Goal: Feedback & Contribution: Submit feedback/report problem

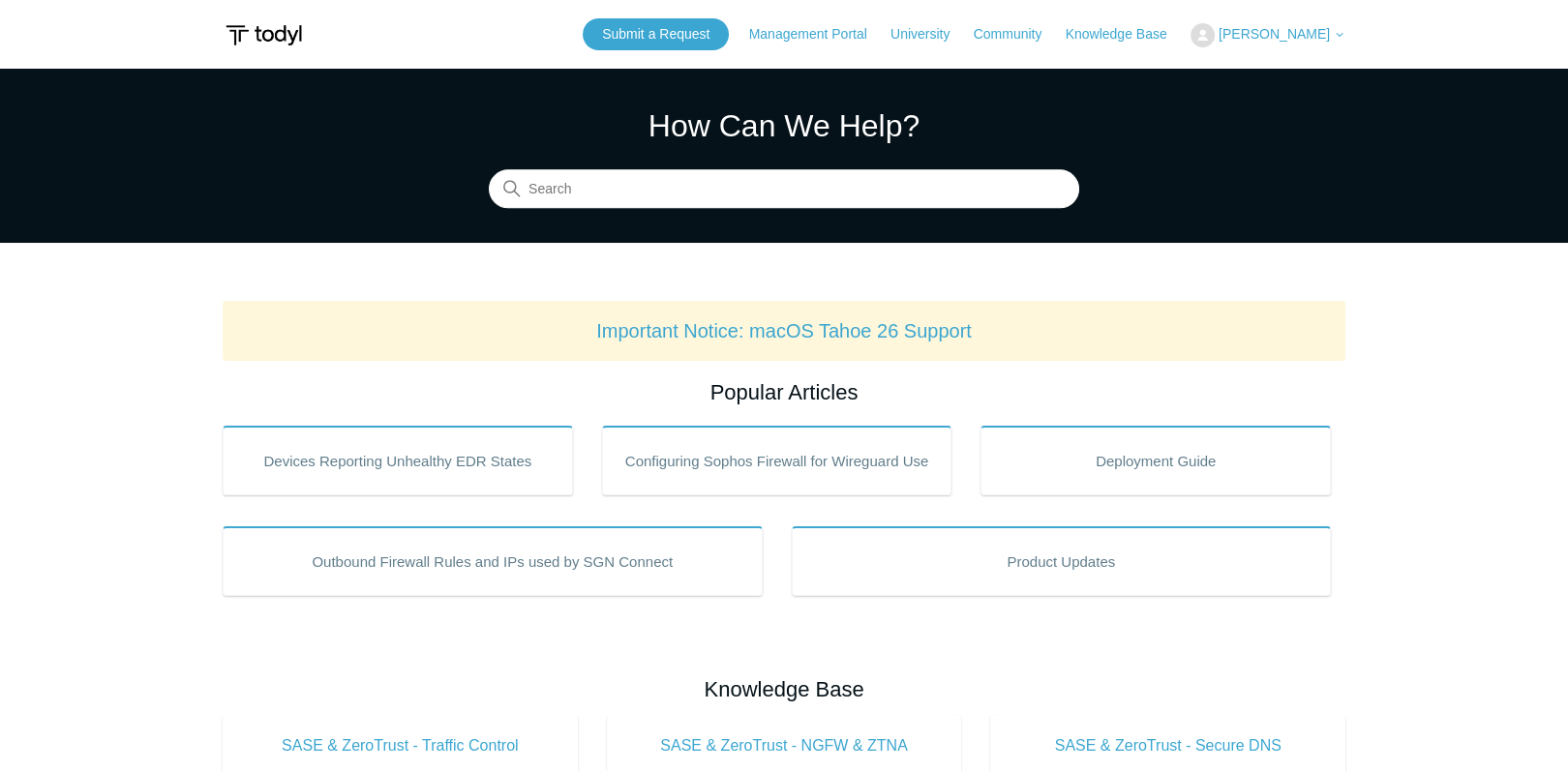
click at [1293, 47] on div "Submit a Request Management Portal University Community Knowledge Base Michael …" at bounding box center [964, 34] width 763 height 32
click at [1291, 36] on span "[PERSON_NAME]" at bounding box center [1274, 34] width 111 height 16
drag, startPoint x: 253, startPoint y: 132, endPoint x: 292, endPoint y: 3, distance: 134.8
click at [256, 123] on section "How Can We Help? Search" at bounding box center [784, 156] width 1568 height 174
click at [814, 32] on link "Management Portal" at bounding box center [817, 34] width 137 height 20
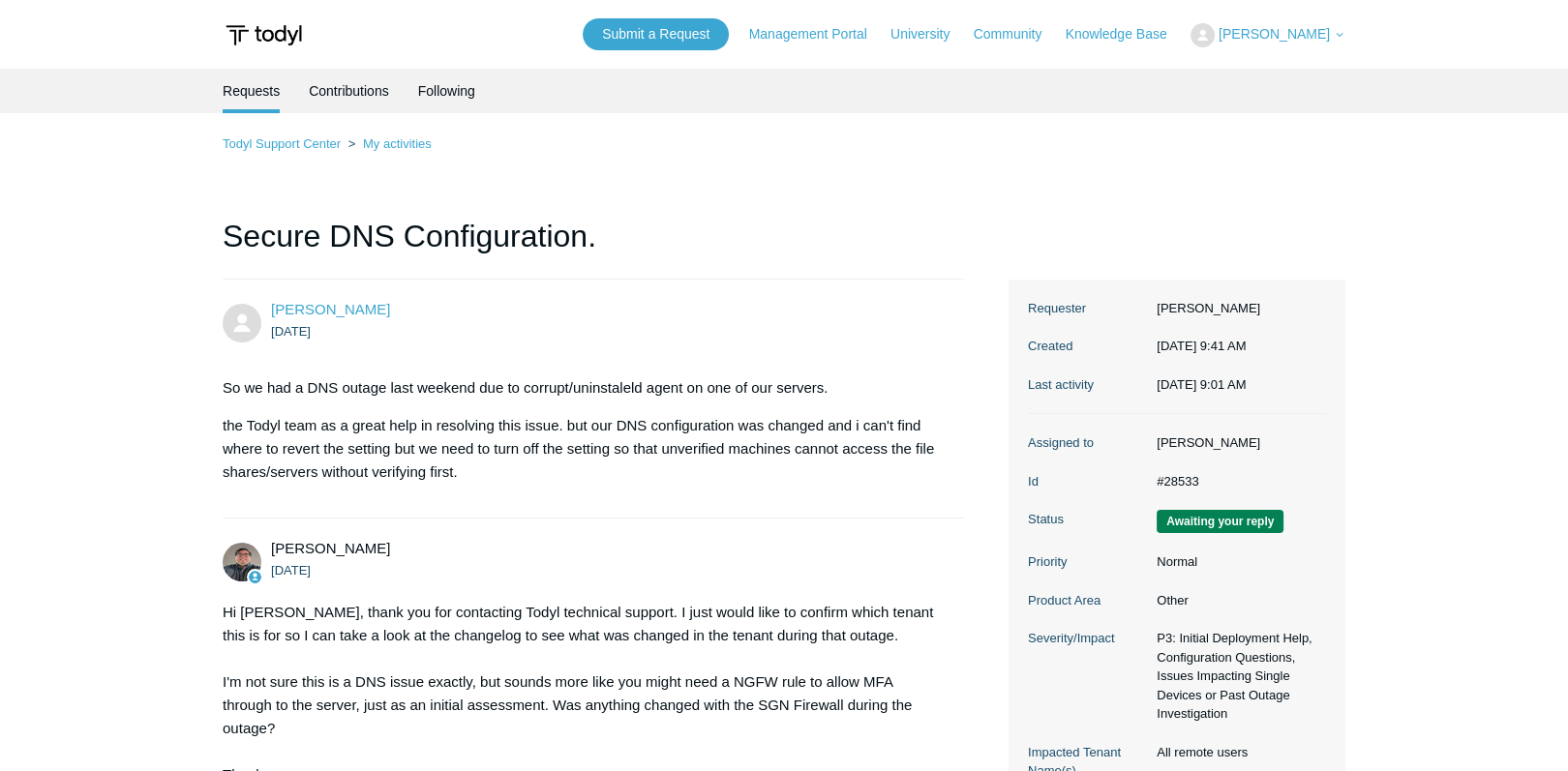
click at [287, 40] on img at bounding box center [264, 35] width 83 height 36
click at [277, 37] on img at bounding box center [264, 35] width 83 height 36
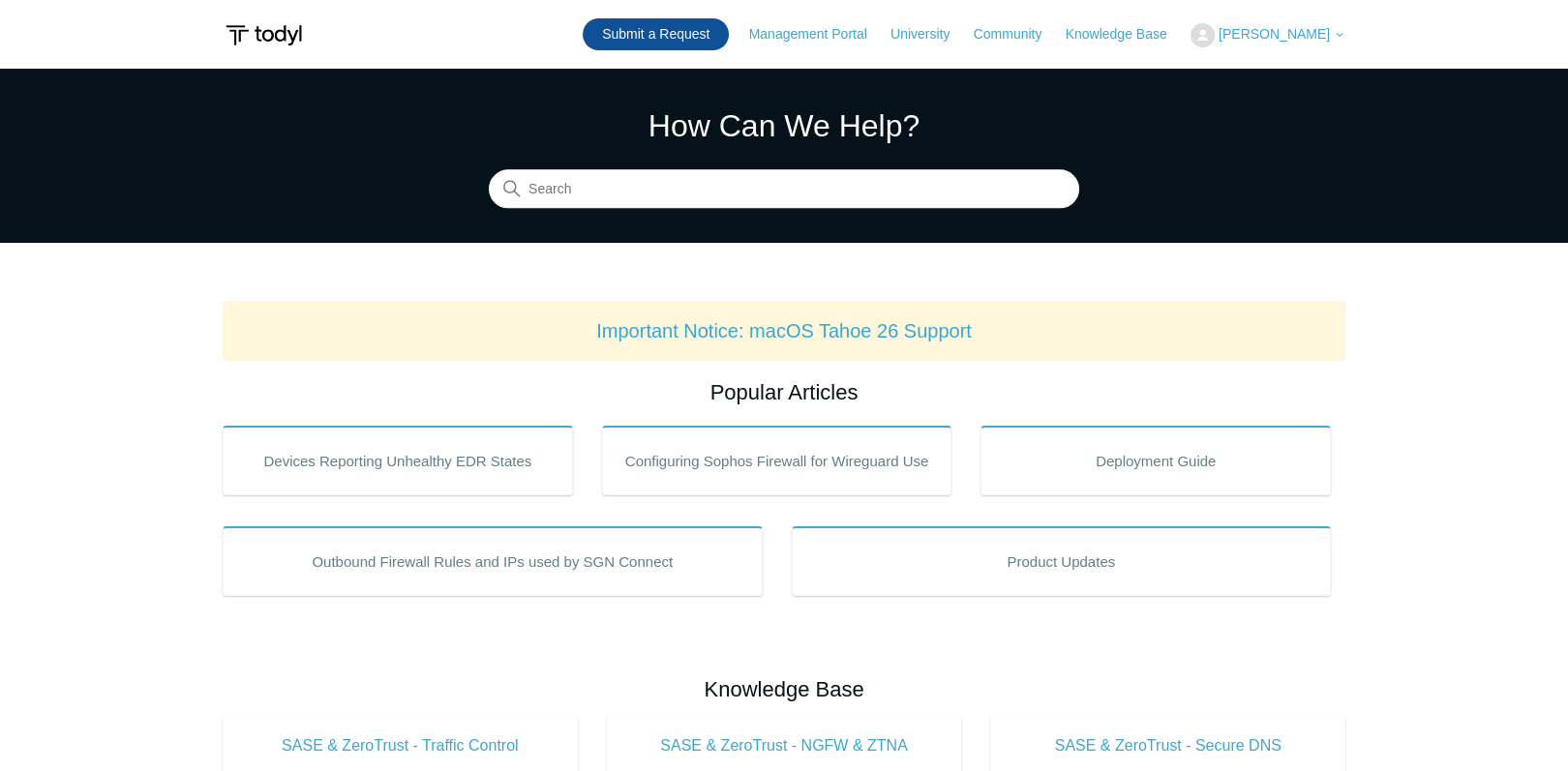
click at [638, 32] on link "Submit a Request" at bounding box center [656, 34] width 146 height 32
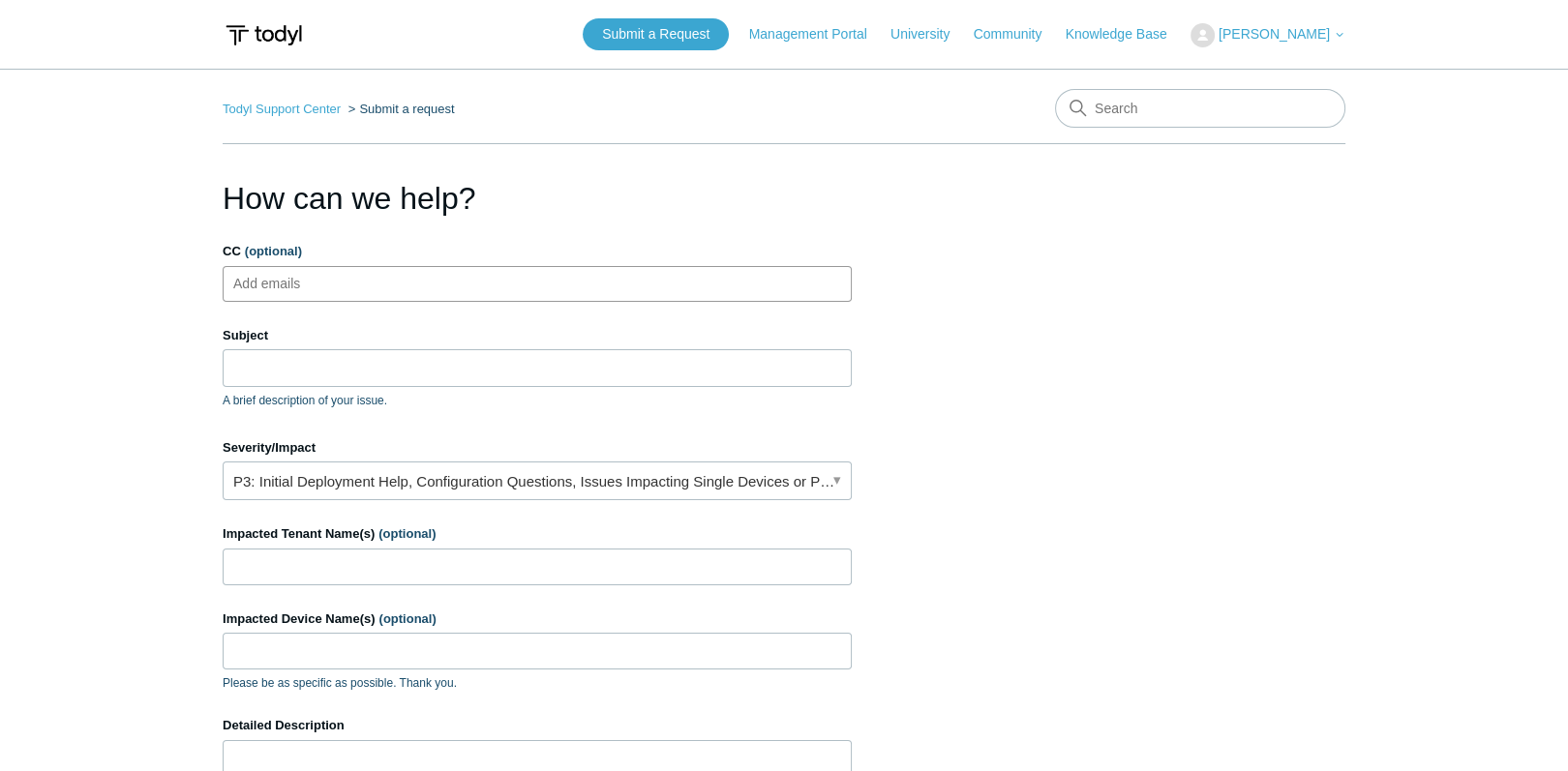
click at [430, 284] on ul "Add emails" at bounding box center [537, 284] width 629 height 36
type input "C"
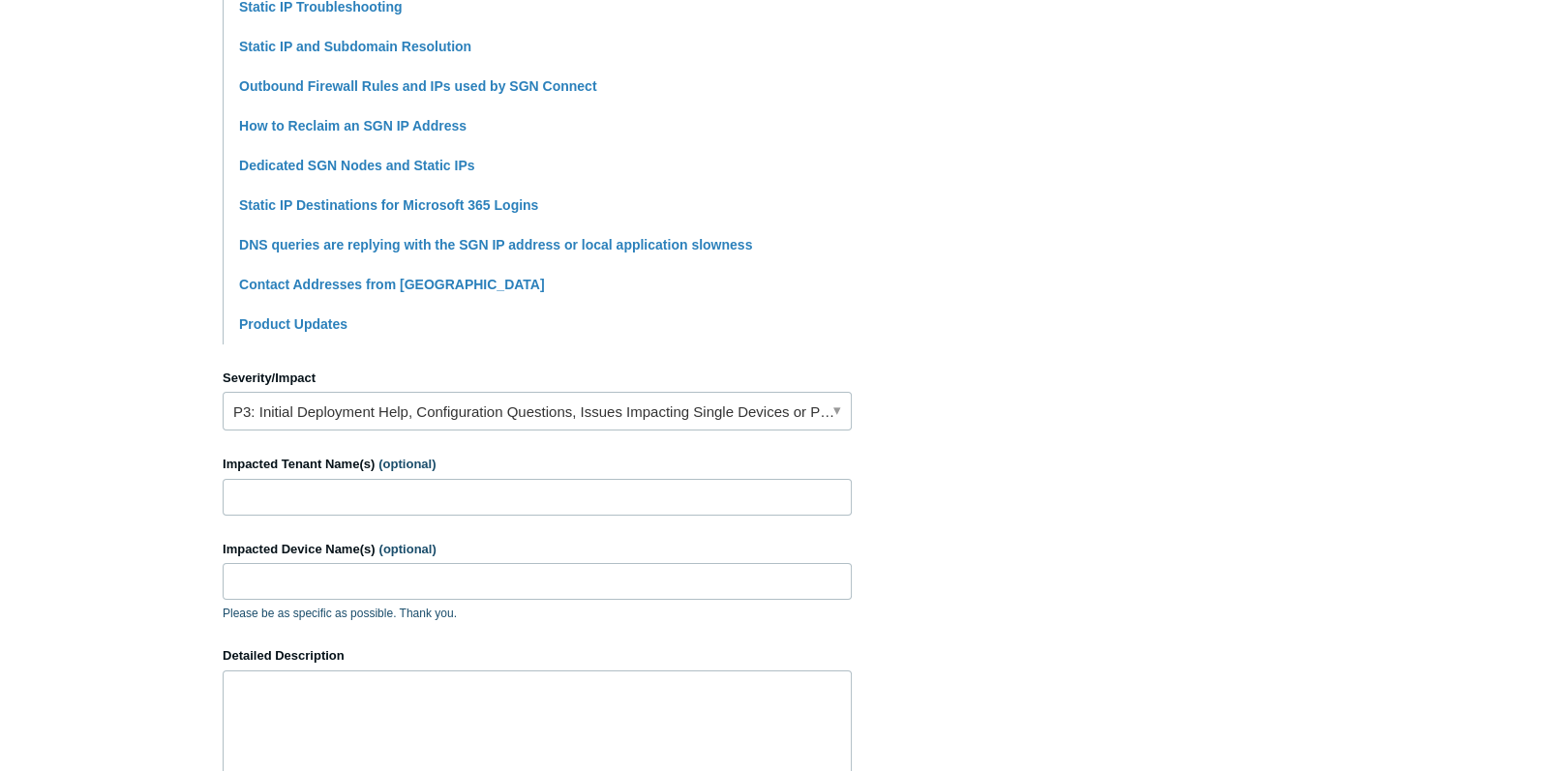
scroll to position [542, 0]
type input "Issues with Static Ip Addresses."
click at [401, 504] on input "Impacted Tenant Name(s) (optional)" at bounding box center [537, 496] width 629 height 37
type input "All remote users"
drag, startPoint x: 337, startPoint y: 492, endPoint x: 147, endPoint y: 497, distance: 190.1
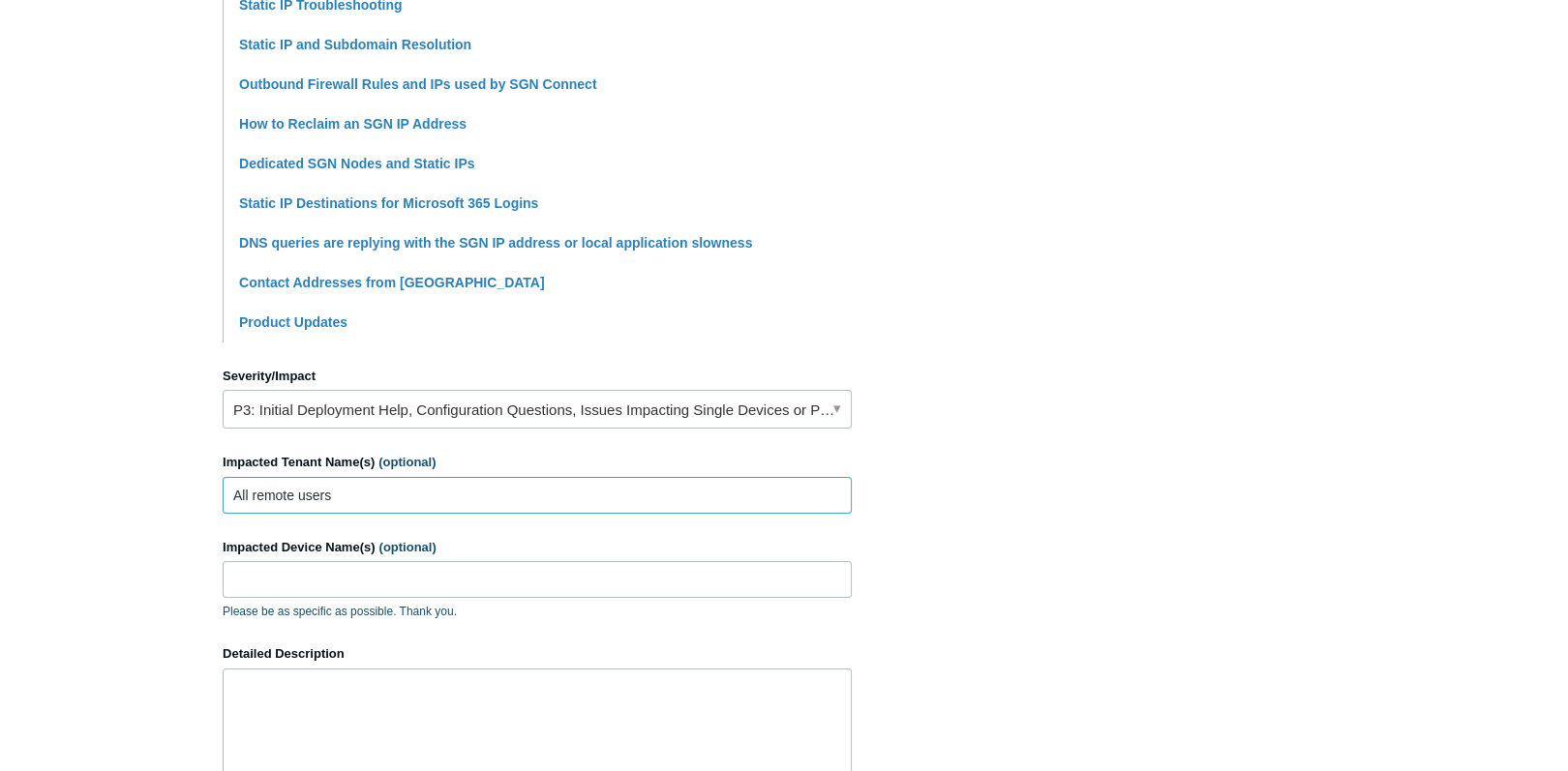
click at [147, 497] on main "Todyl Support Center Submit a request How can we help? CC (optional) Add emails…" at bounding box center [784, 261] width 1568 height 1468
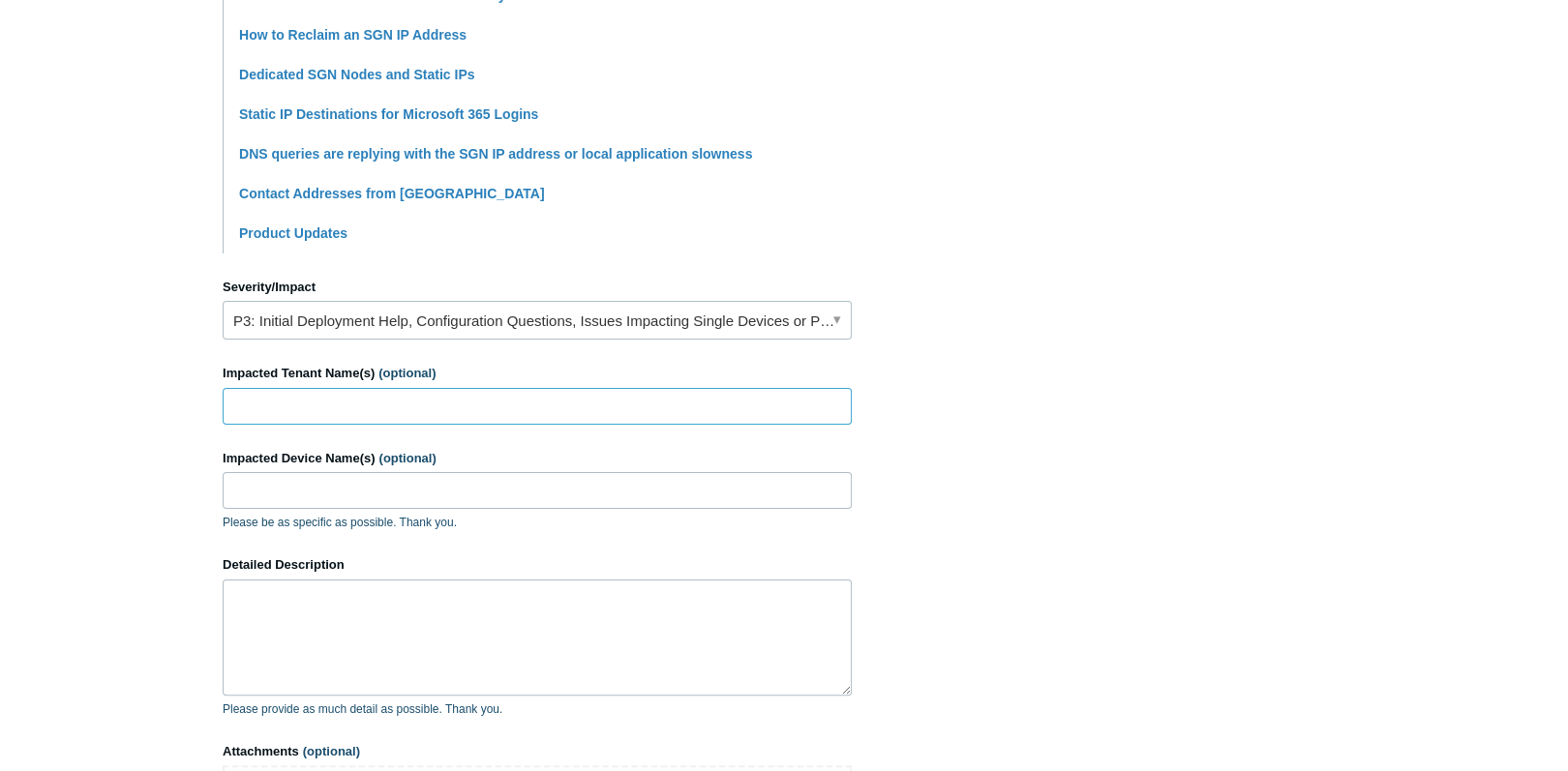
scroll to position [697, 0]
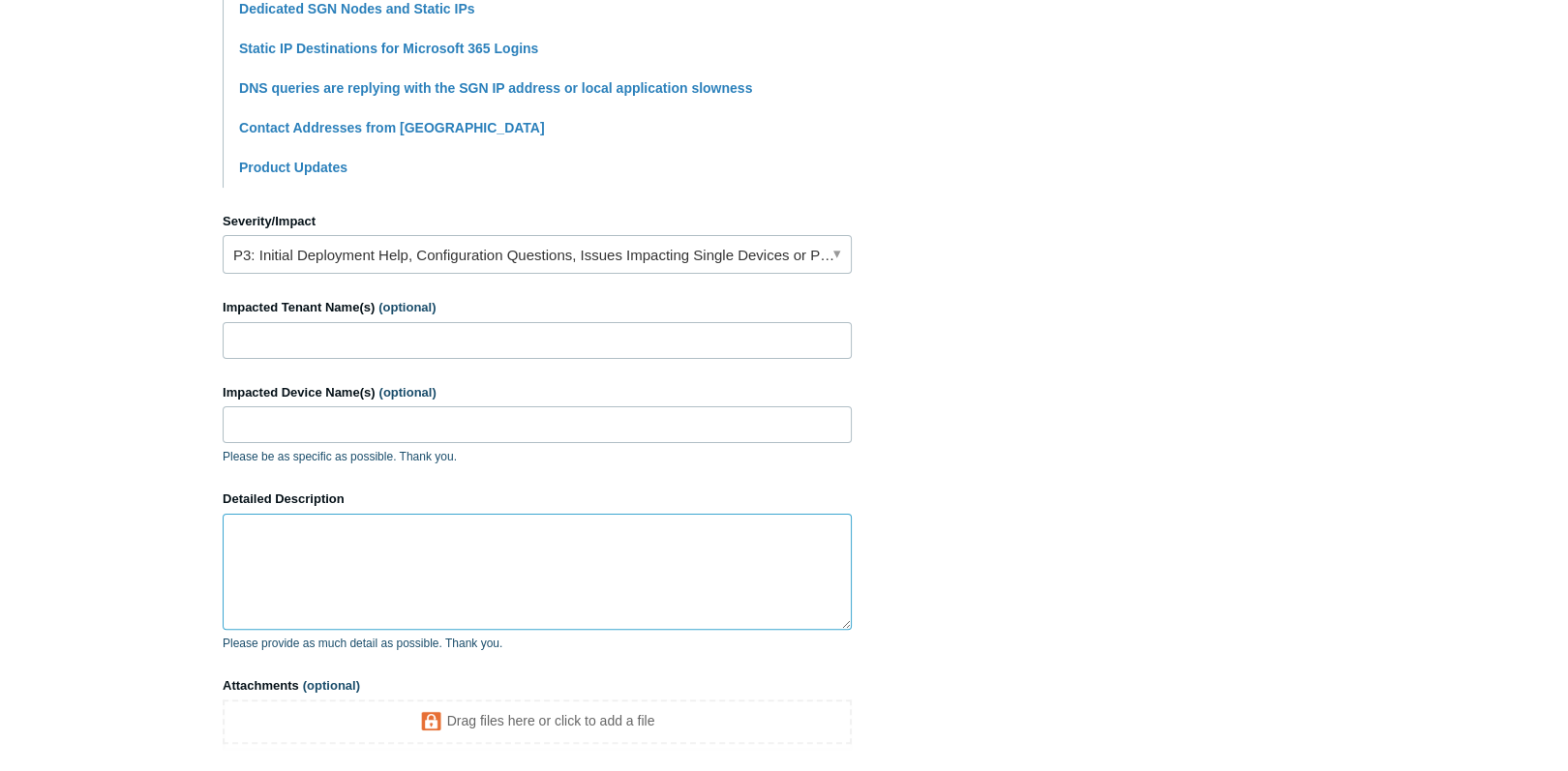
drag, startPoint x: 337, startPoint y: 551, endPoint x: 334, endPoint y: 539, distance: 12.4
click at [337, 549] on textarea "Detailed Description" at bounding box center [537, 572] width 629 height 116
click at [286, 528] on textarea "So," at bounding box center [537, 572] width 629 height 116
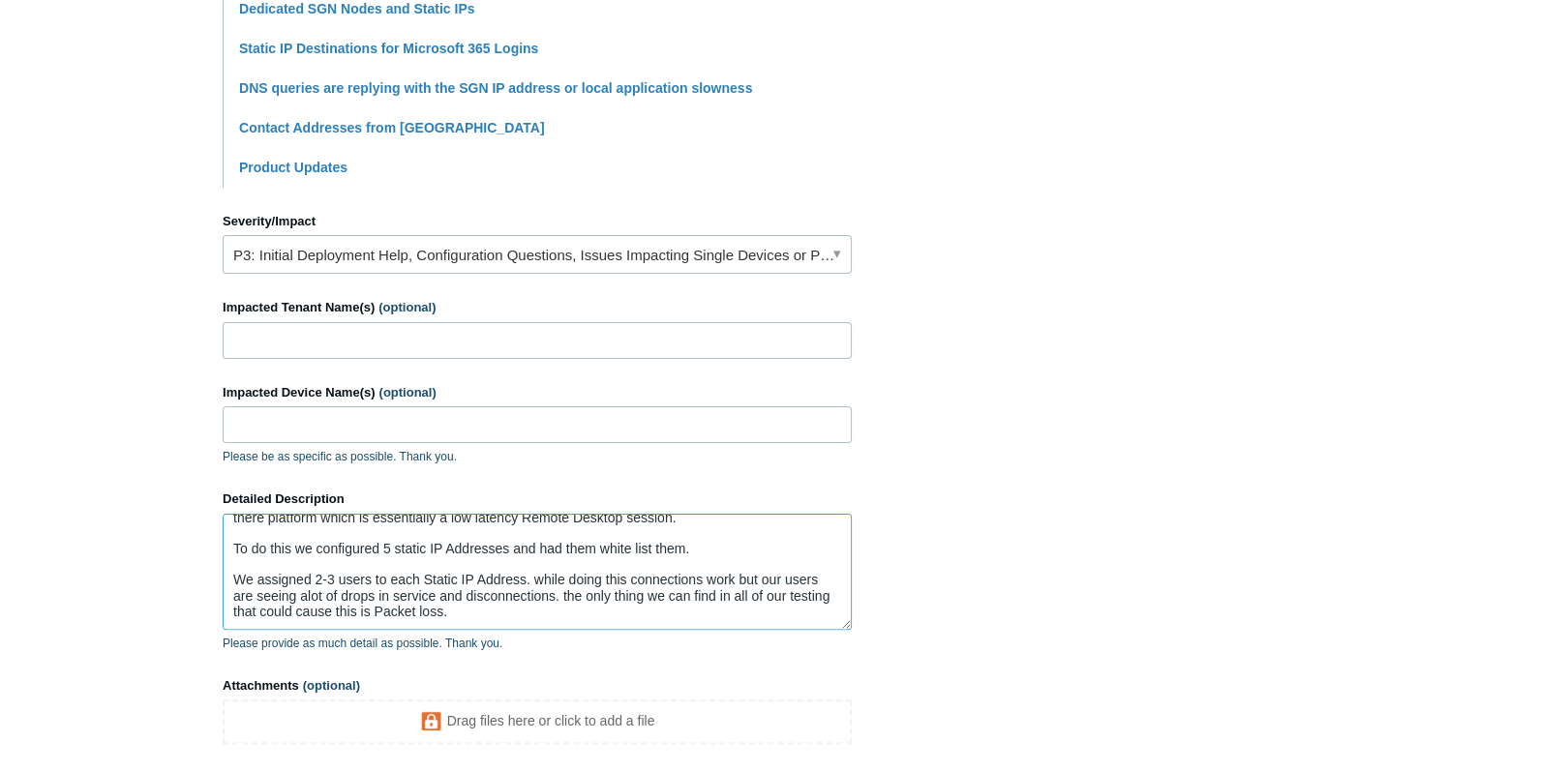
scroll to position [51, 0]
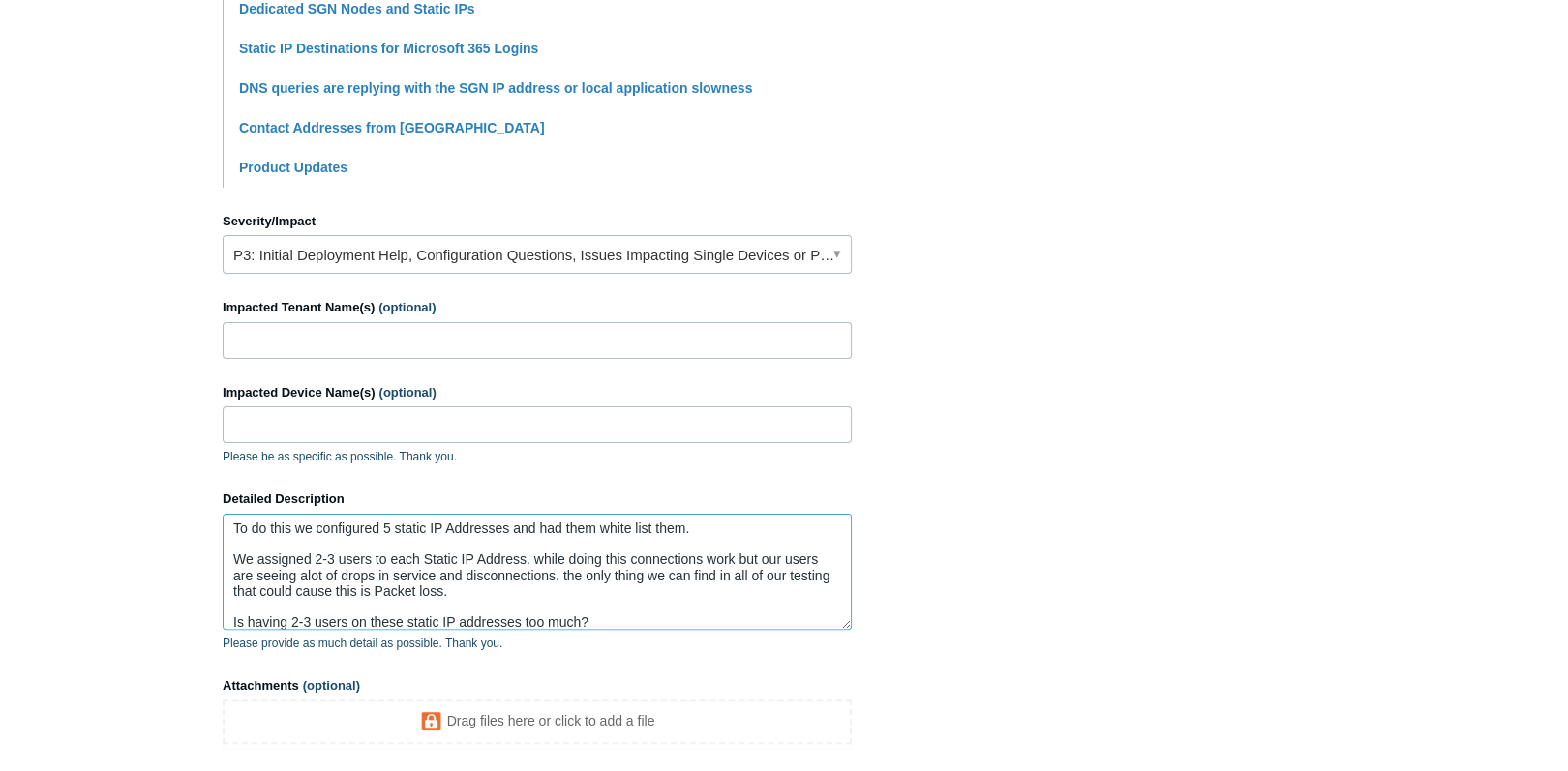
click at [616, 613] on textarea "So, We have a Vendor we are working with Telcor there application requires a se…" at bounding box center [537, 572] width 629 height 116
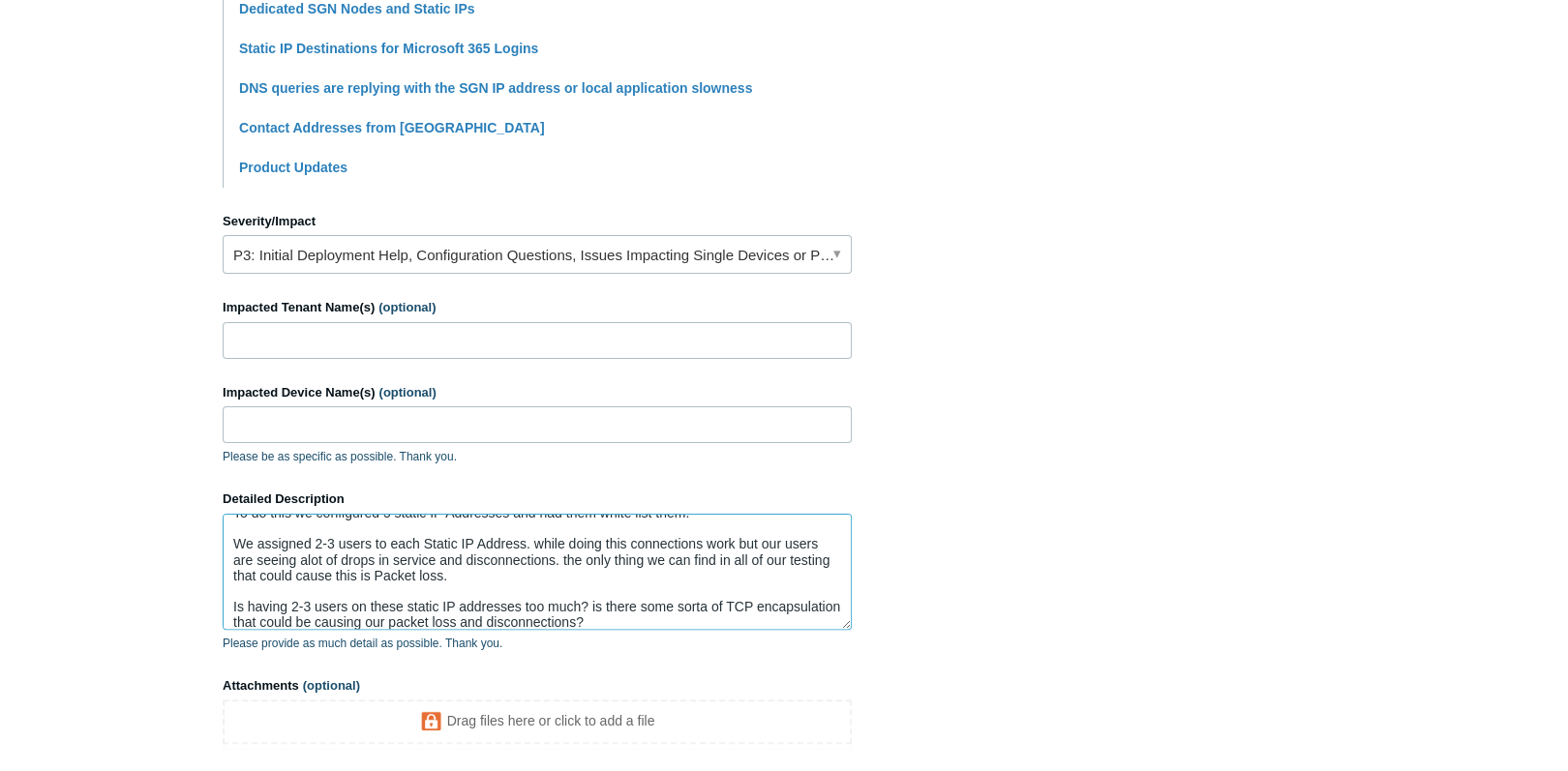
type textarea "So, We have a Vendor we are working with Telcor there application requires a se…"
click at [706, 612] on textarea "So, We have a Vendor we are working with Telcor there application requires a se…" at bounding box center [537, 572] width 629 height 116
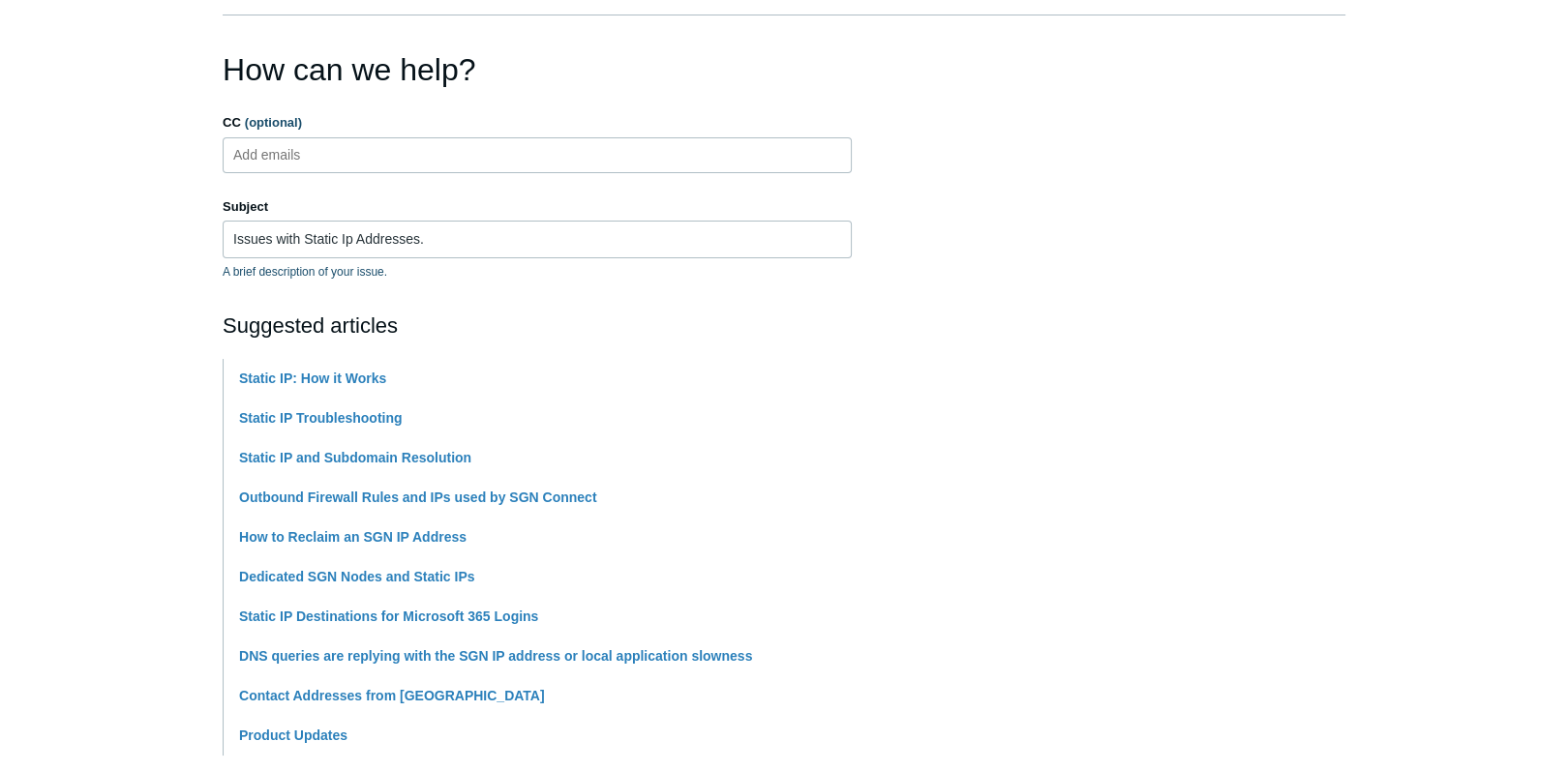
scroll to position [0, 0]
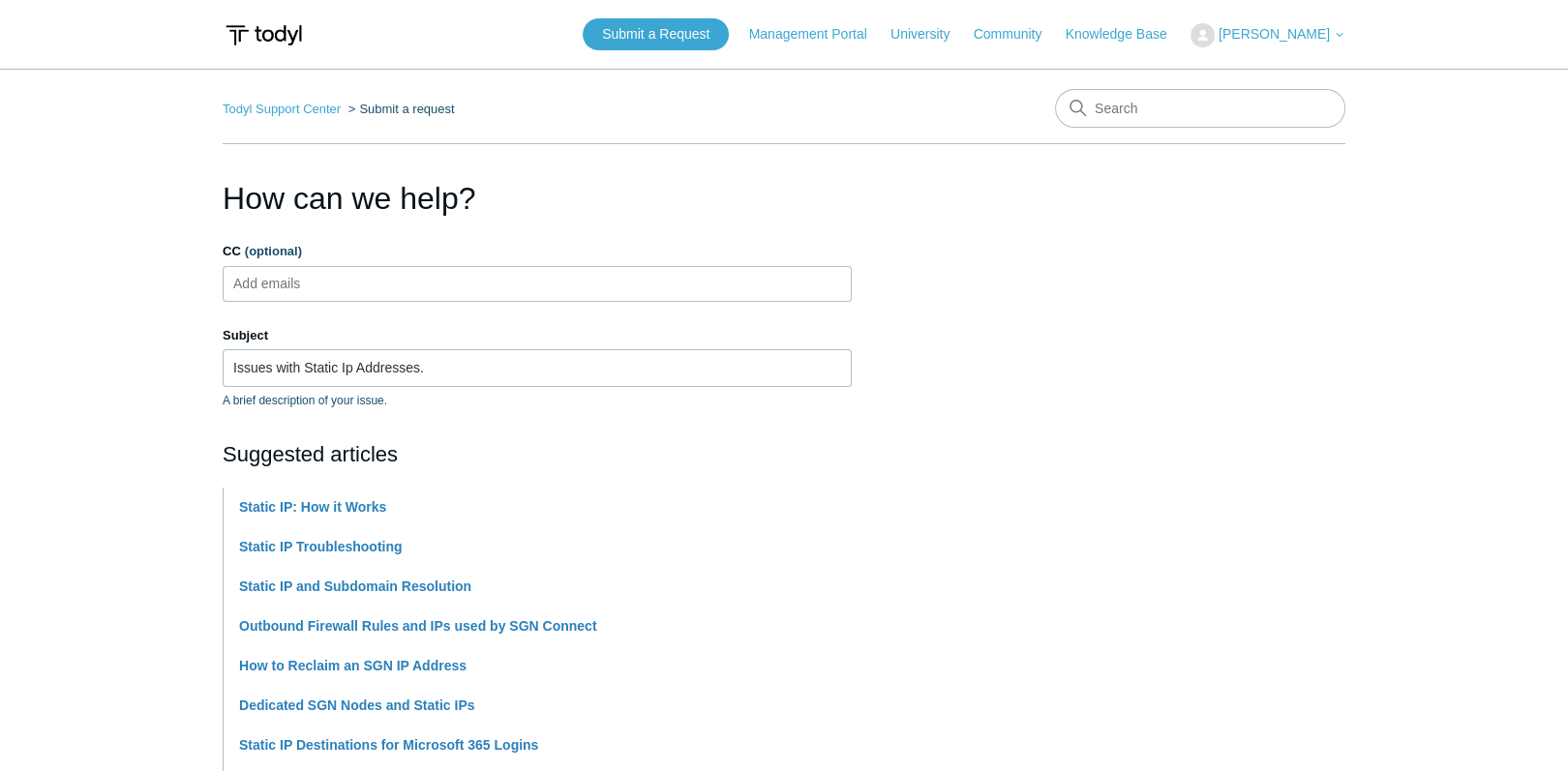
click at [382, 288] on ul "Add emails" at bounding box center [537, 284] width 629 height 36
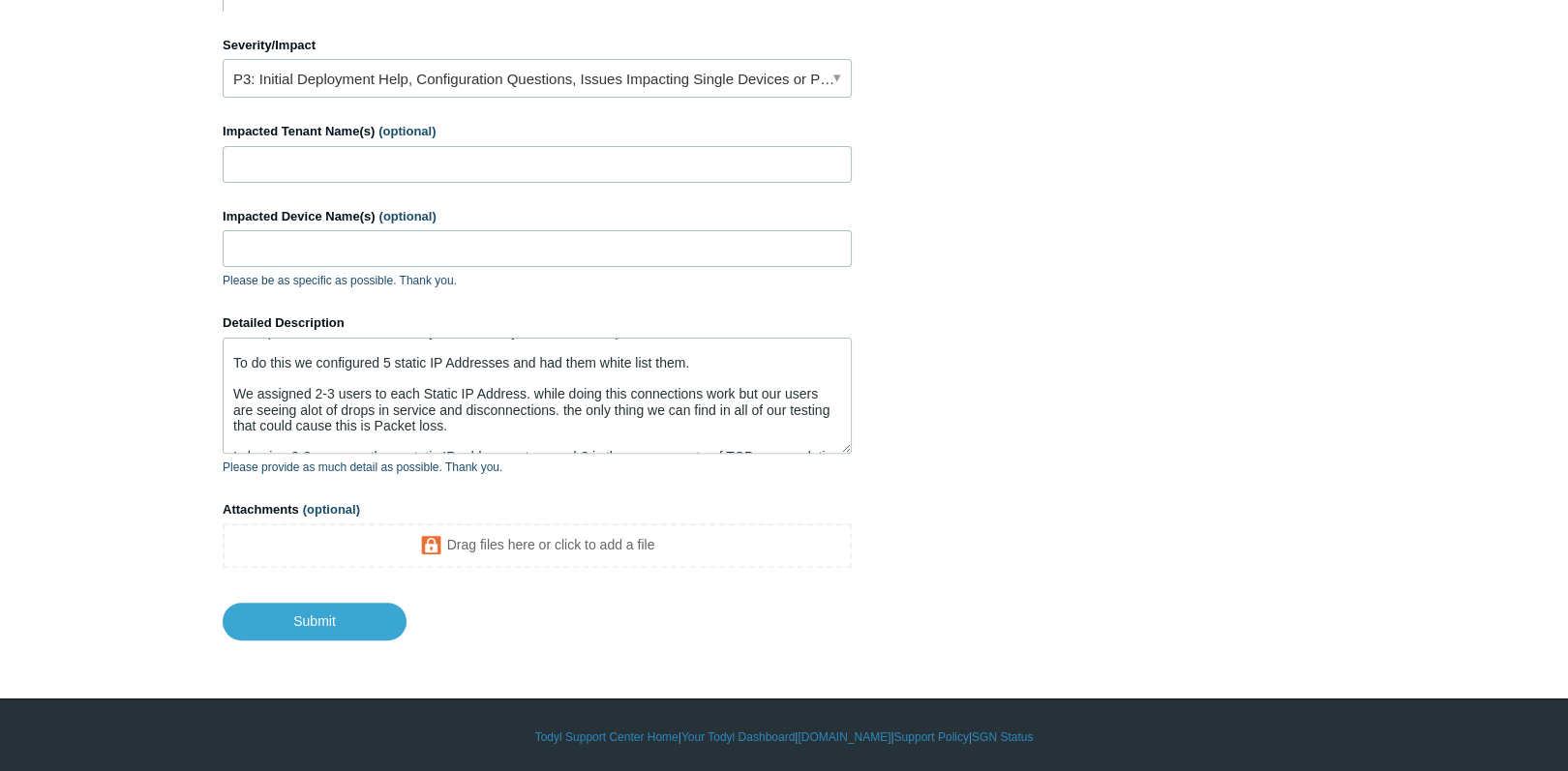
scroll to position [76, 0]
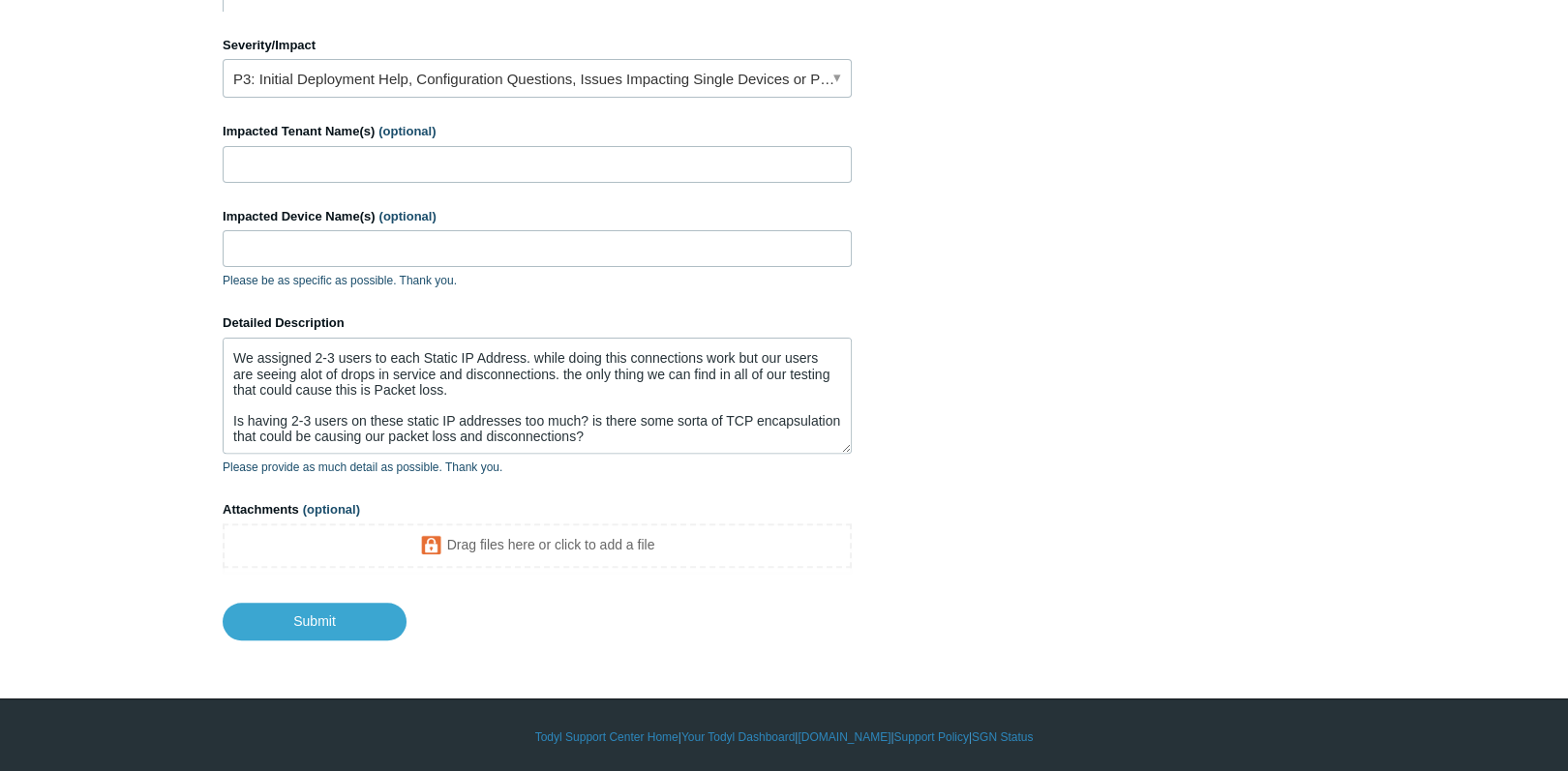
type input "crathermel@c2n.com"
click at [685, 432] on textarea "So, We have a Vendor we are working with Telcor there application requires a se…" at bounding box center [537, 395] width 629 height 116
click at [578, 406] on textarea "So, We have a Vendor we are working with Telcor there application requires a se…" at bounding box center [537, 395] width 629 height 116
click at [582, 414] on textarea "So, We have a Vendor we are working with Telcor there application requires a se…" at bounding box center [537, 395] width 629 height 116
click at [697, 438] on textarea "So, We have a Vendor we are working with Telcor there application requires a se…" at bounding box center [537, 395] width 629 height 116
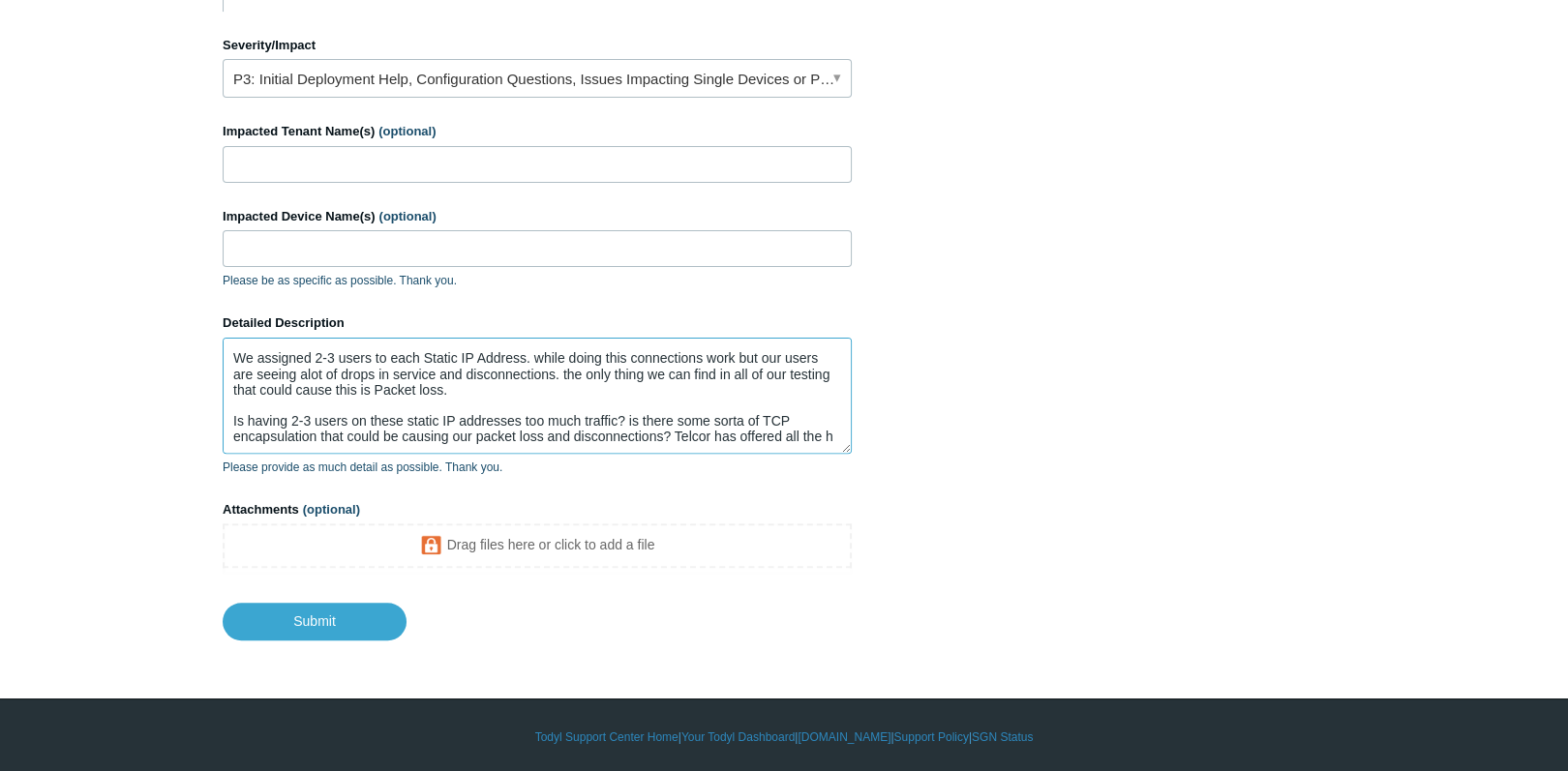
scroll to position [82, 0]
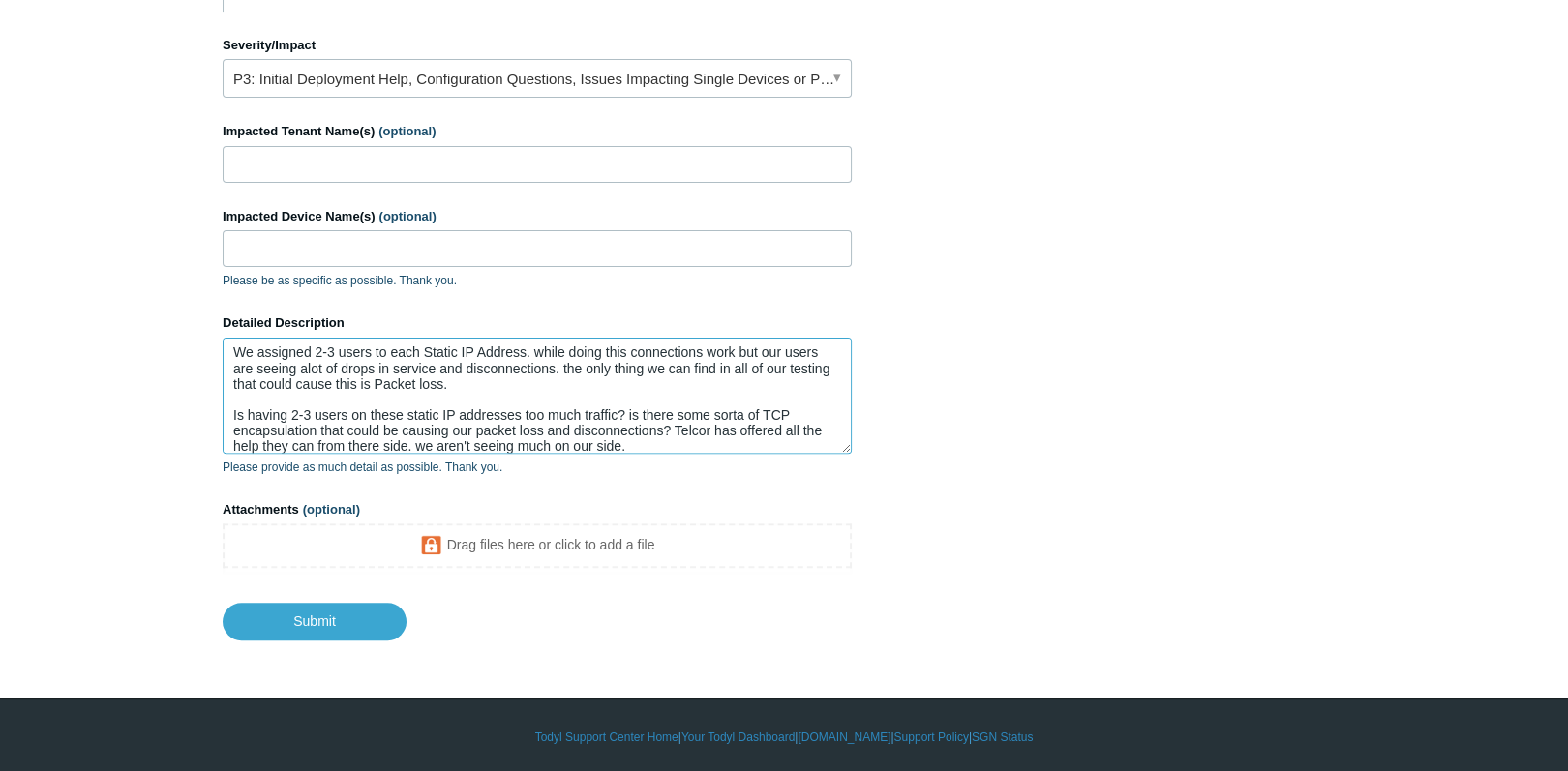
click at [644, 448] on textarea "So, We have a Vendor we are working with Telcor there application requires a se…" at bounding box center [537, 395] width 629 height 116
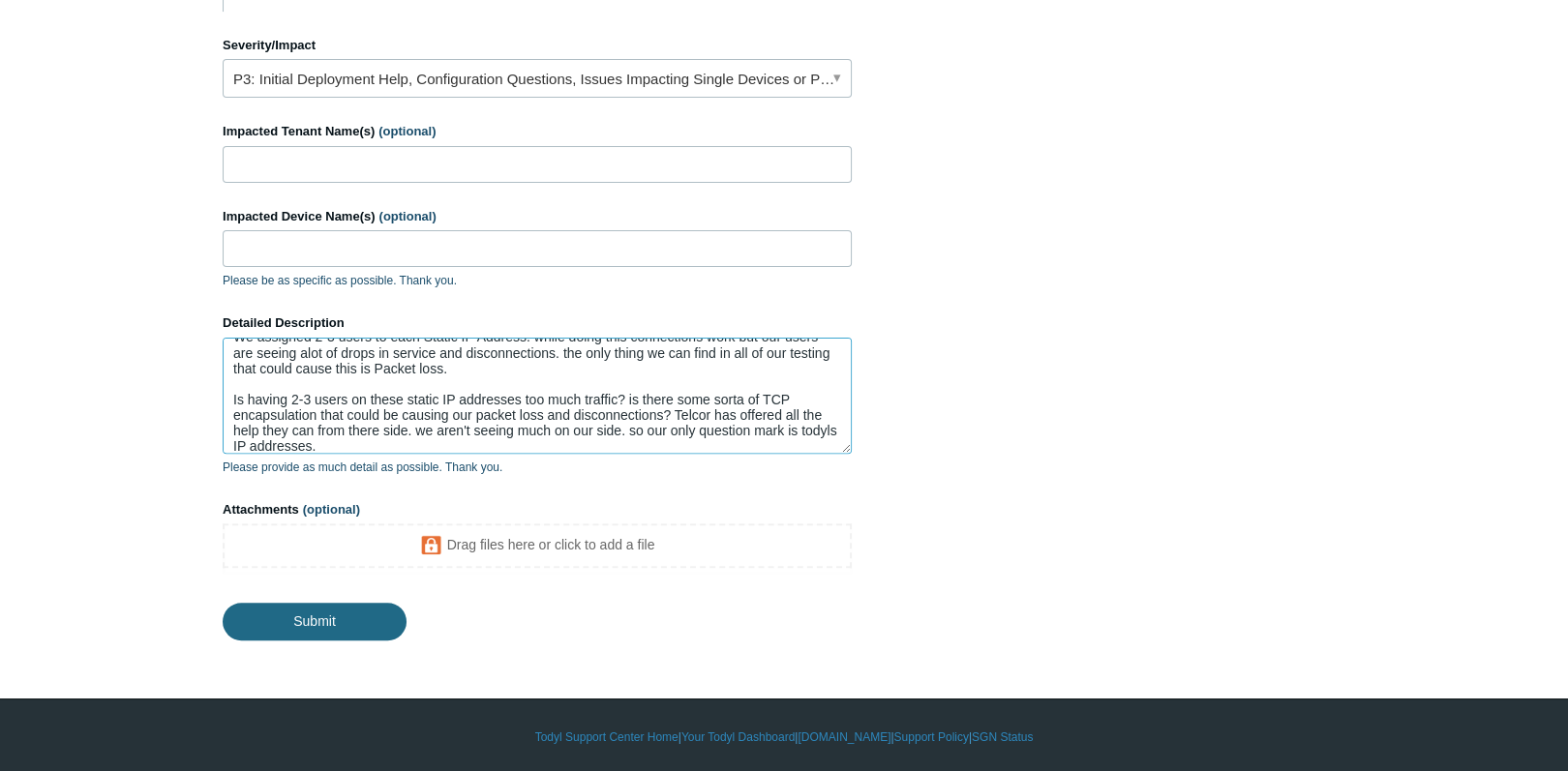
type textarea "So, We have a Vendor we are working with Telcor there application requires a se…"
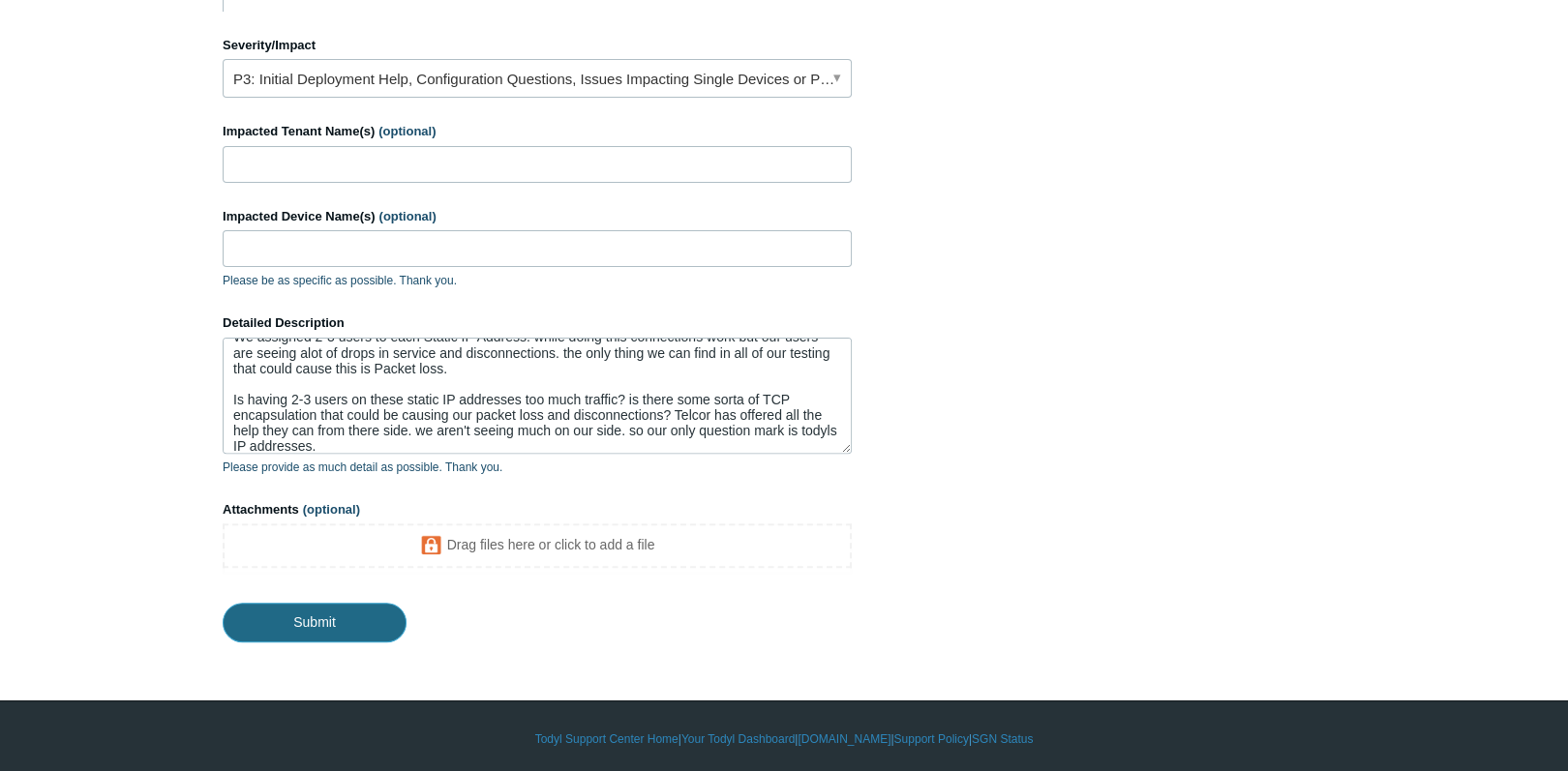
click at [364, 618] on input "Submit" at bounding box center [314, 622] width 184 height 39
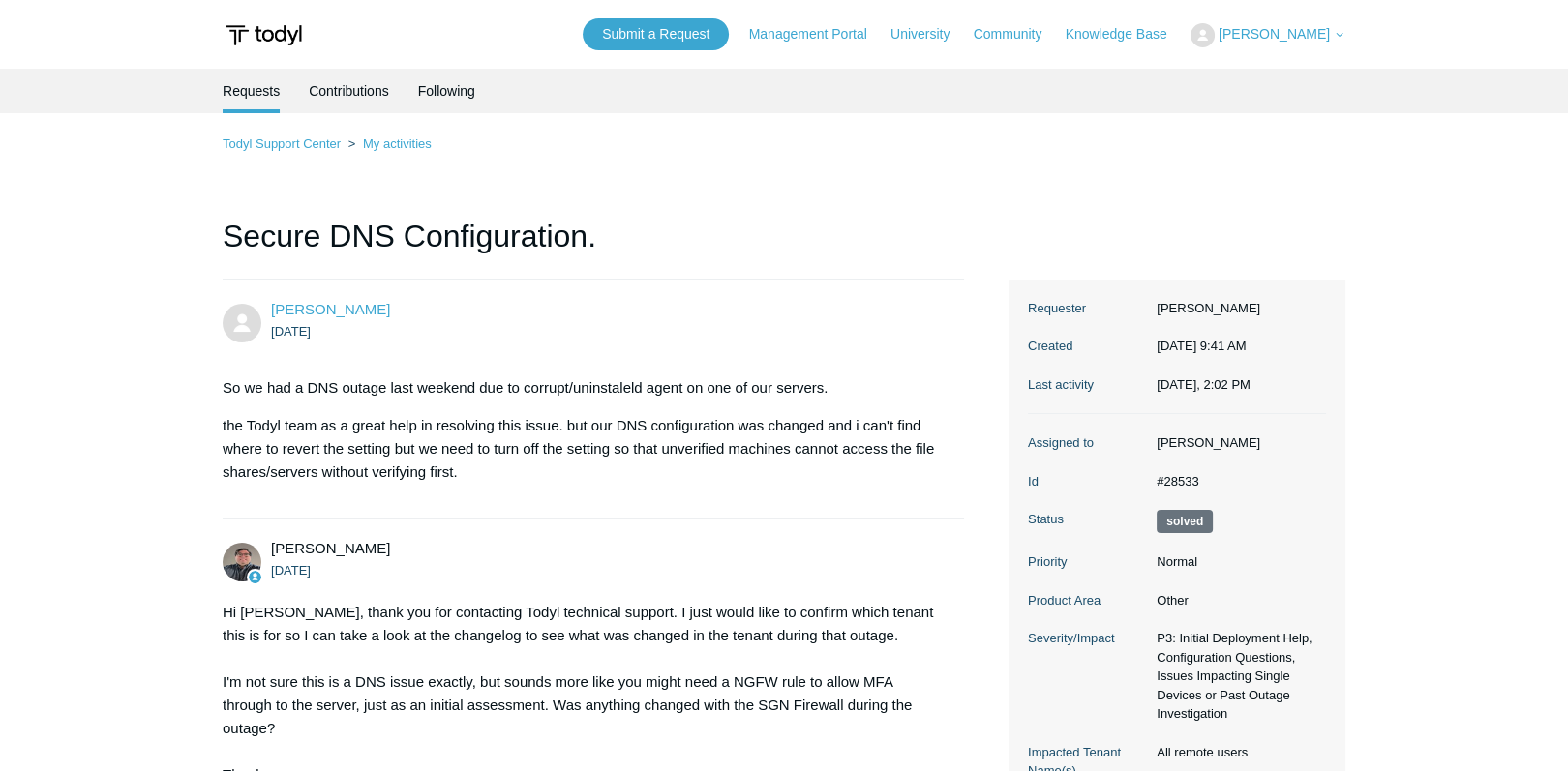
click at [901, 232] on h1 "Secure DNS Configuration." at bounding box center [593, 246] width 741 height 67
